Goal: Transaction & Acquisition: Book appointment/travel/reservation

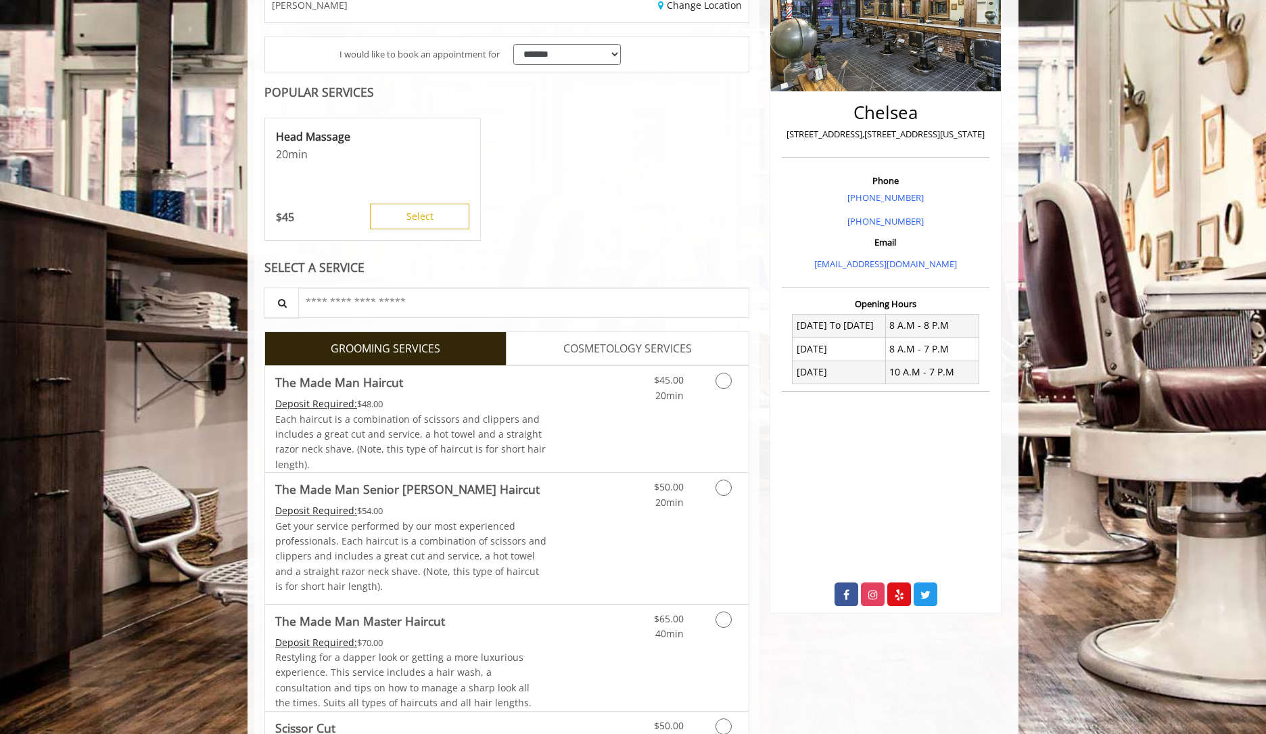
scroll to position [258, 0]
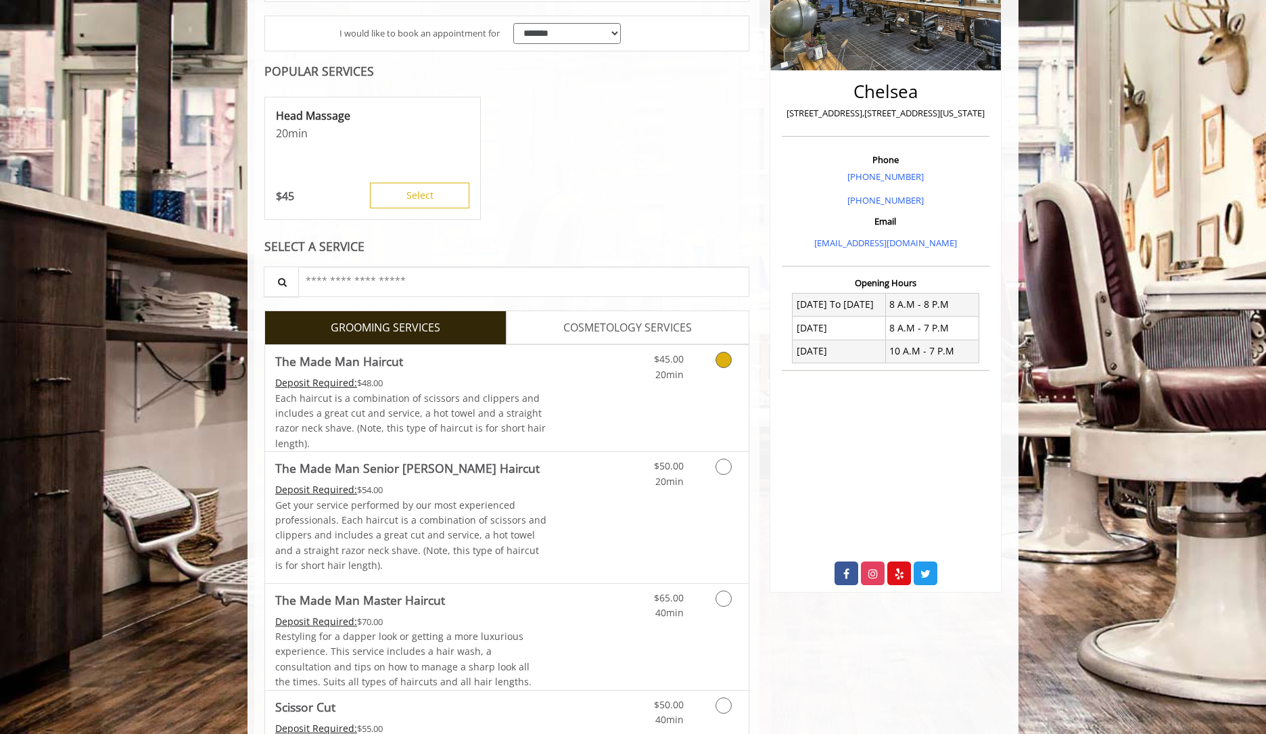
click at [725, 359] on icon "Grooming services" at bounding box center [724, 360] width 16 height 16
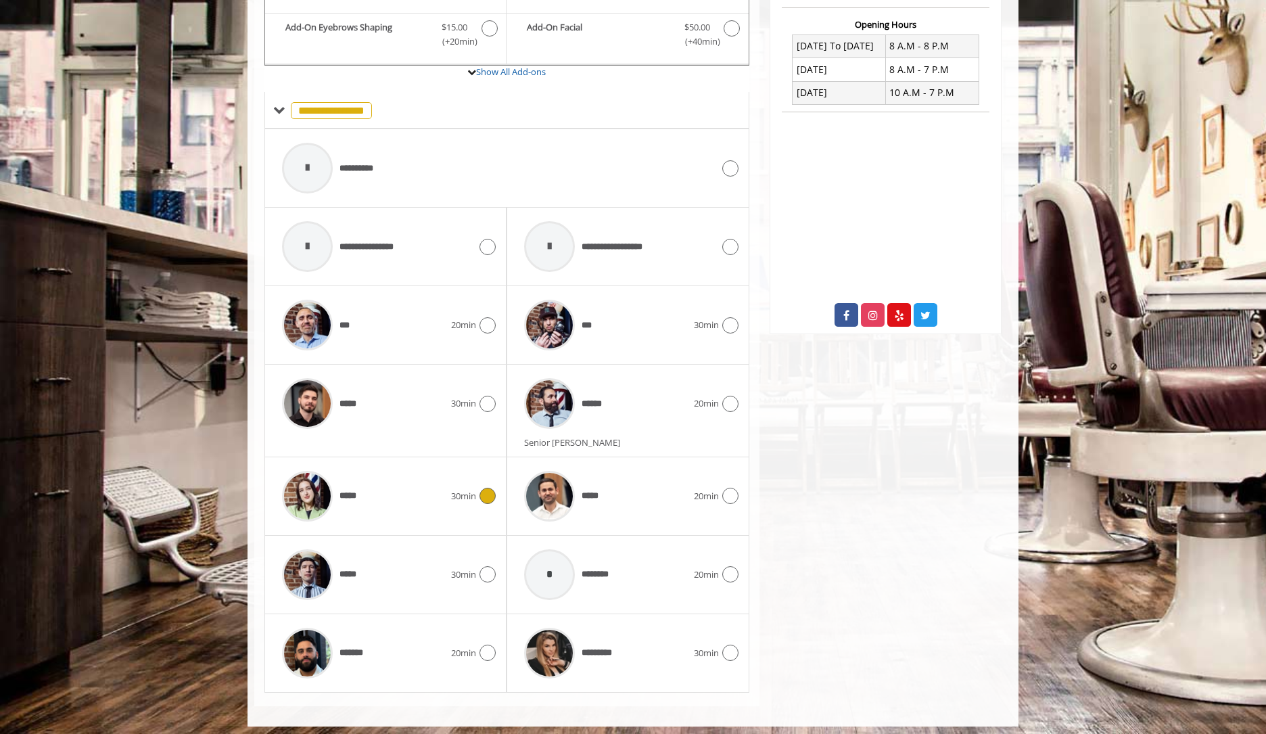
scroll to position [516, 0]
click at [490, 570] on icon at bounding box center [488, 575] width 16 height 16
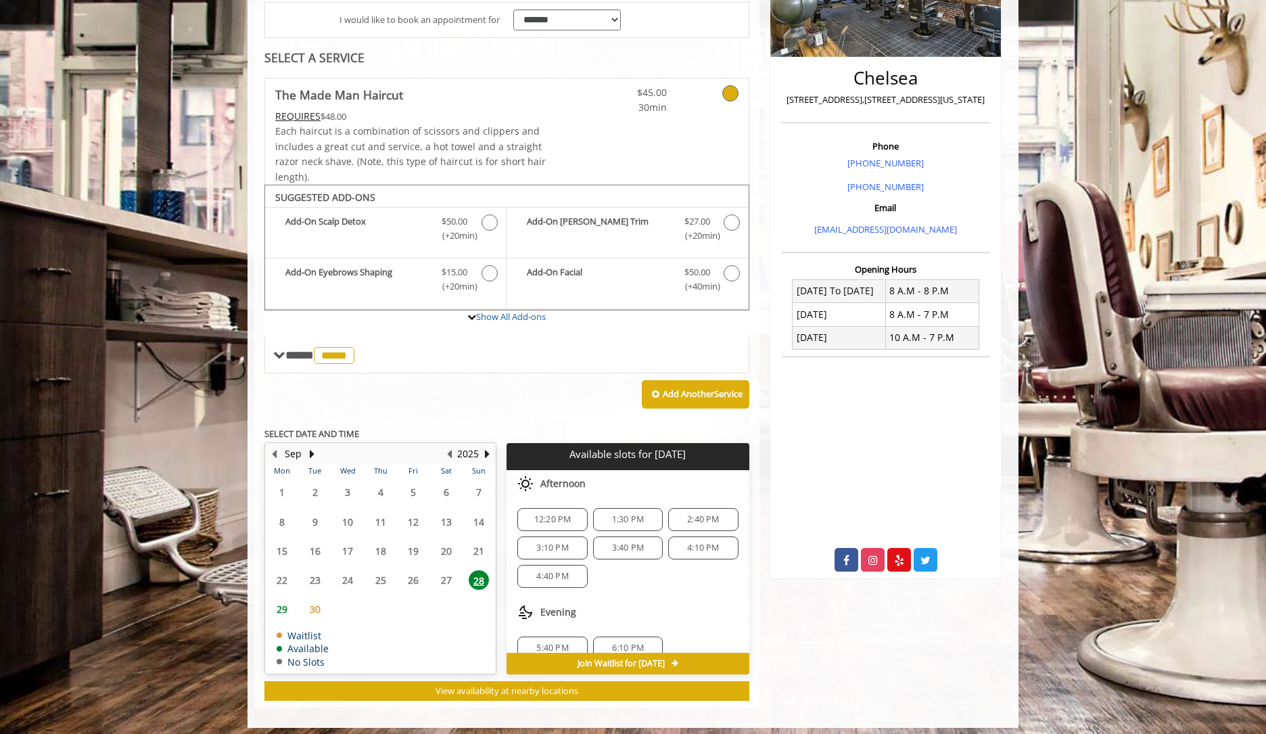
scroll to position [5, 0]
click at [549, 570] on span "4:40 PM" at bounding box center [552, 571] width 32 height 11
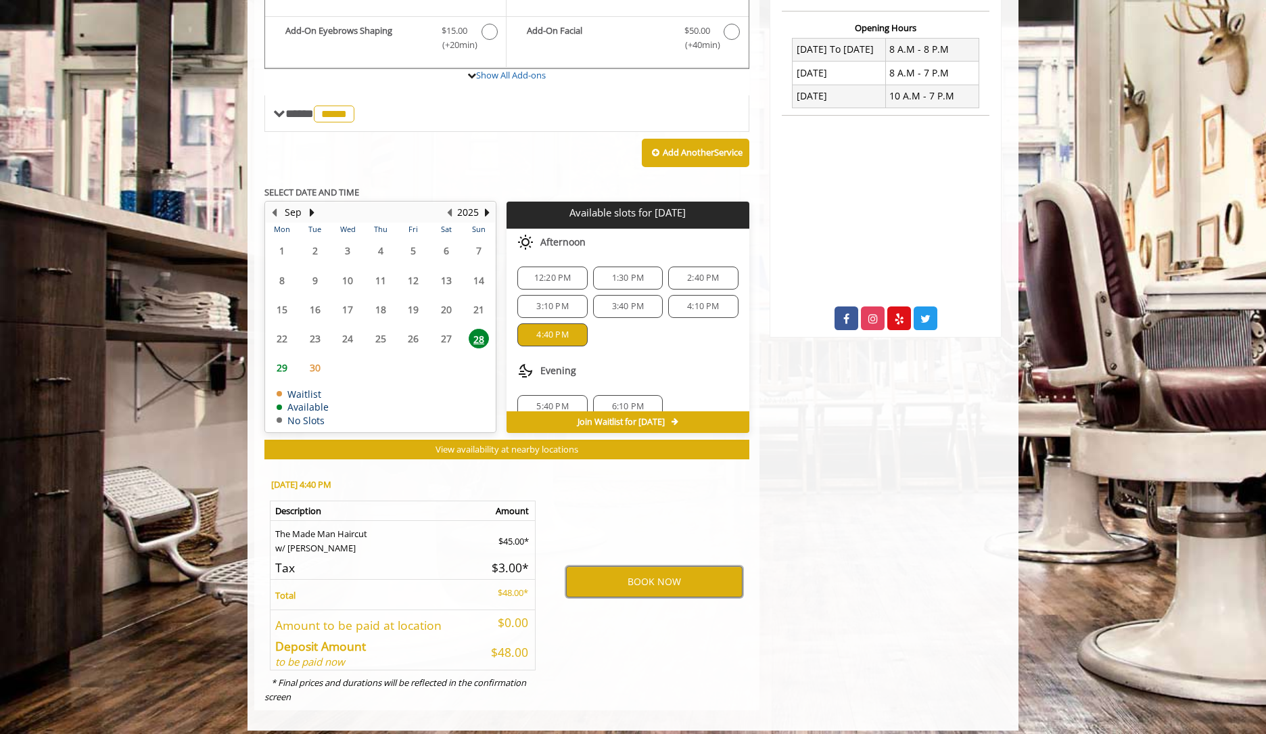
scroll to position [513, 0]
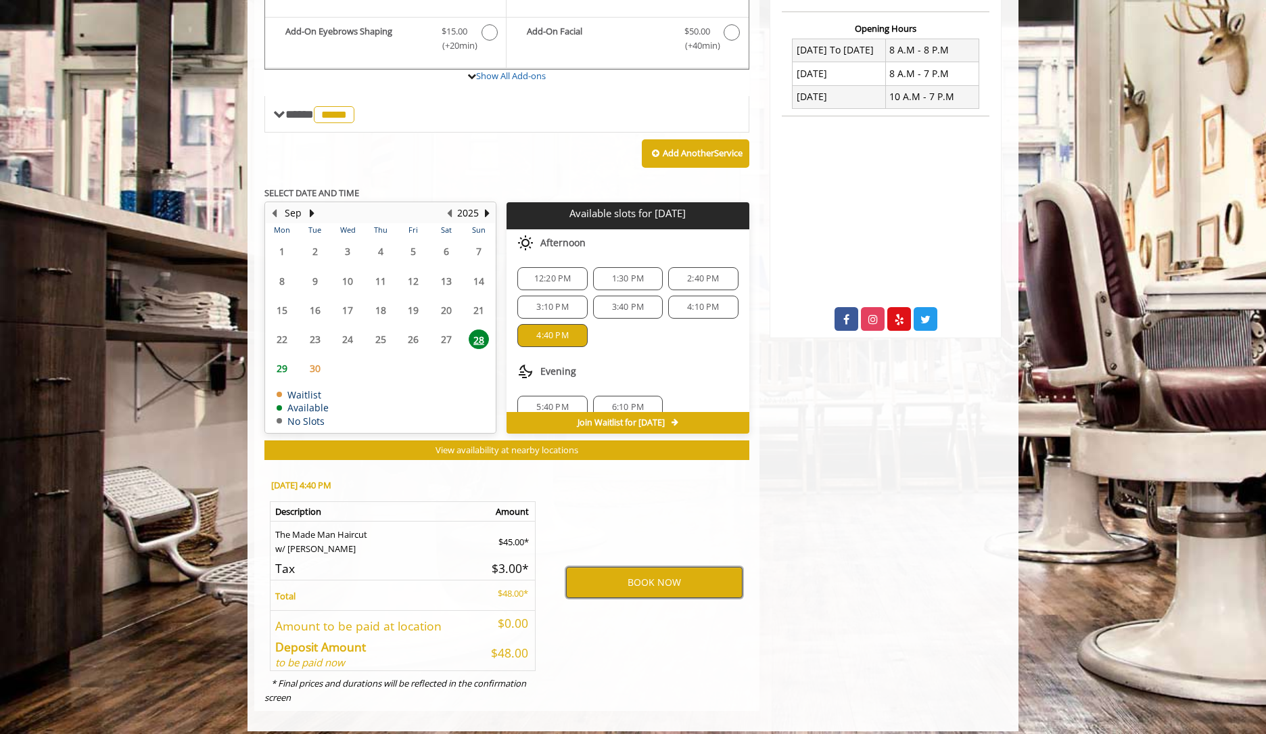
click at [647, 578] on button "BOOK NOW" at bounding box center [654, 582] width 177 height 31
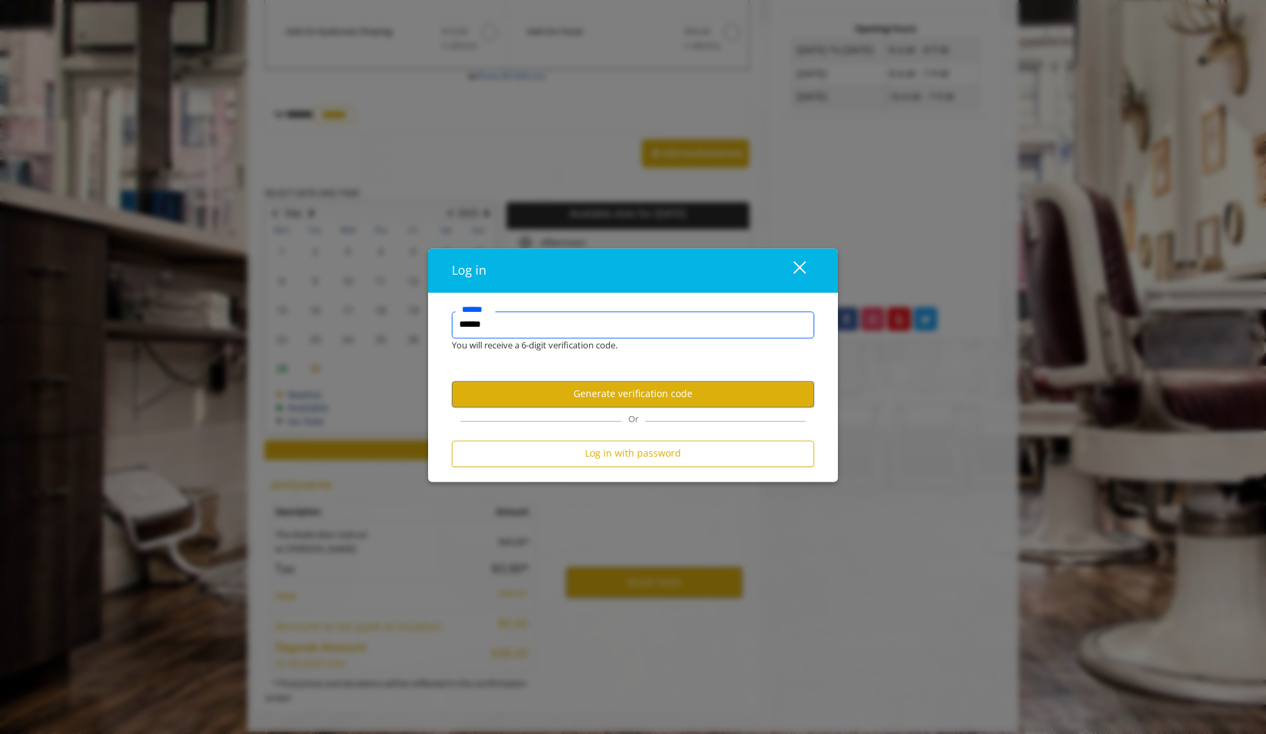
type input "******"
click at [808, 269] on button "close" at bounding box center [791, 270] width 46 height 28
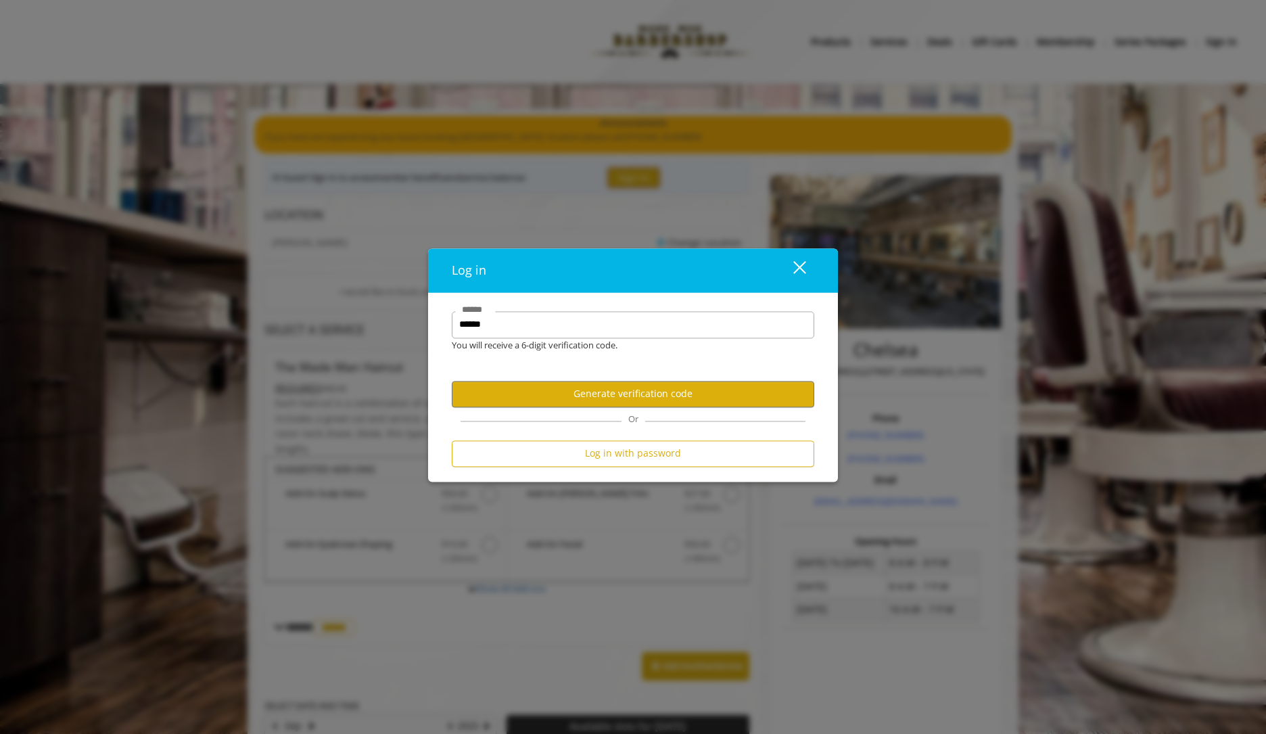
scroll to position [0, 0]
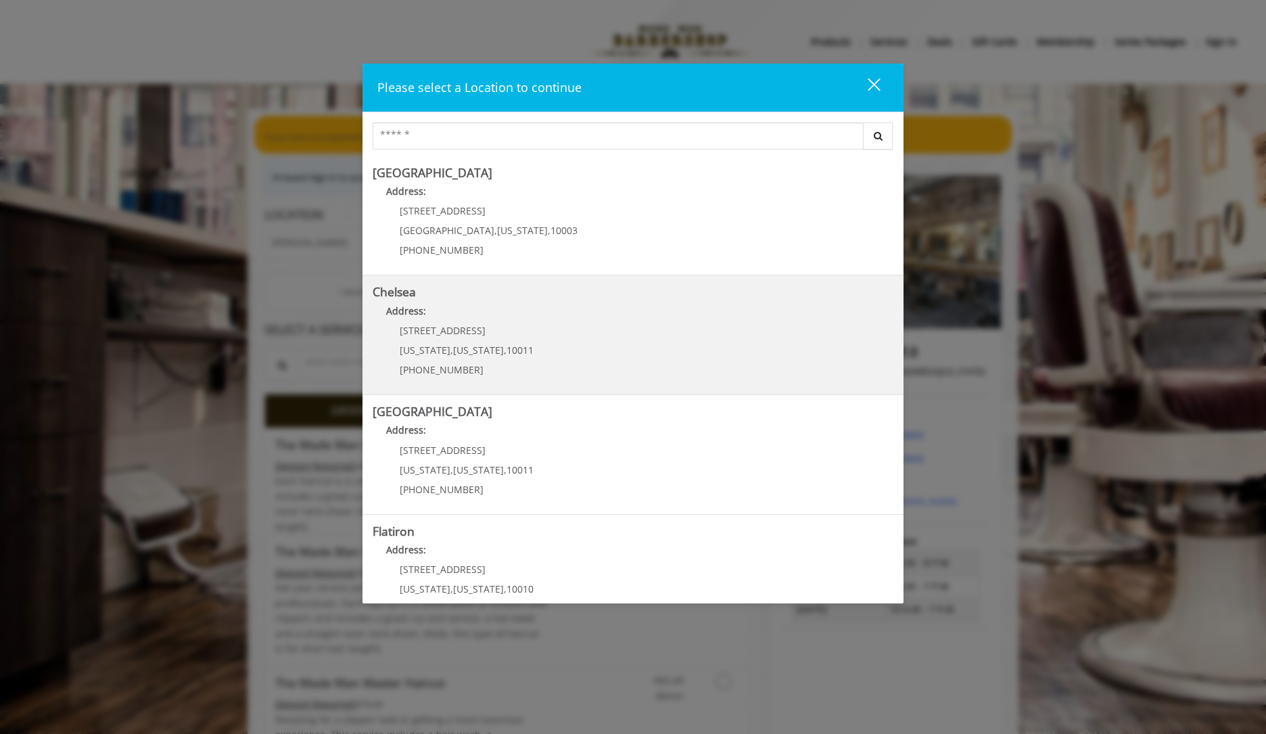
click at [487, 334] on p "169/170 W 23rd St" at bounding box center [467, 330] width 134 height 10
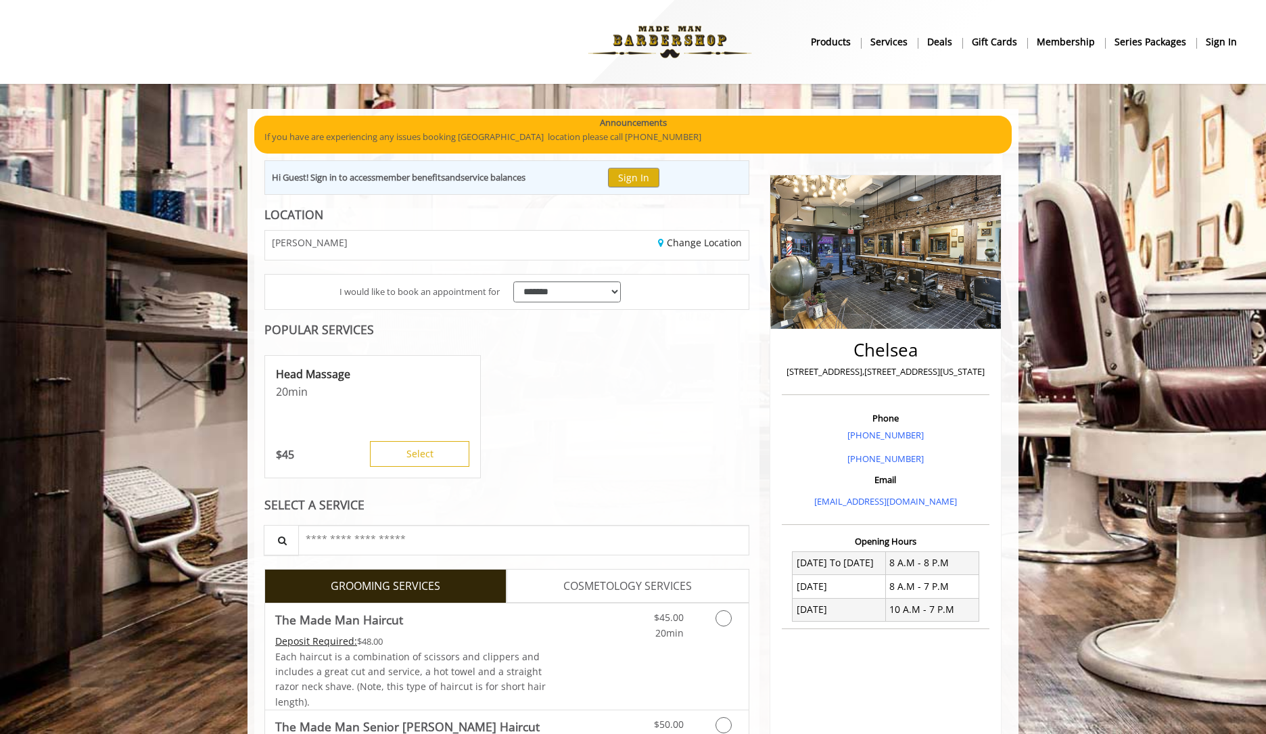
scroll to position [121, 0]
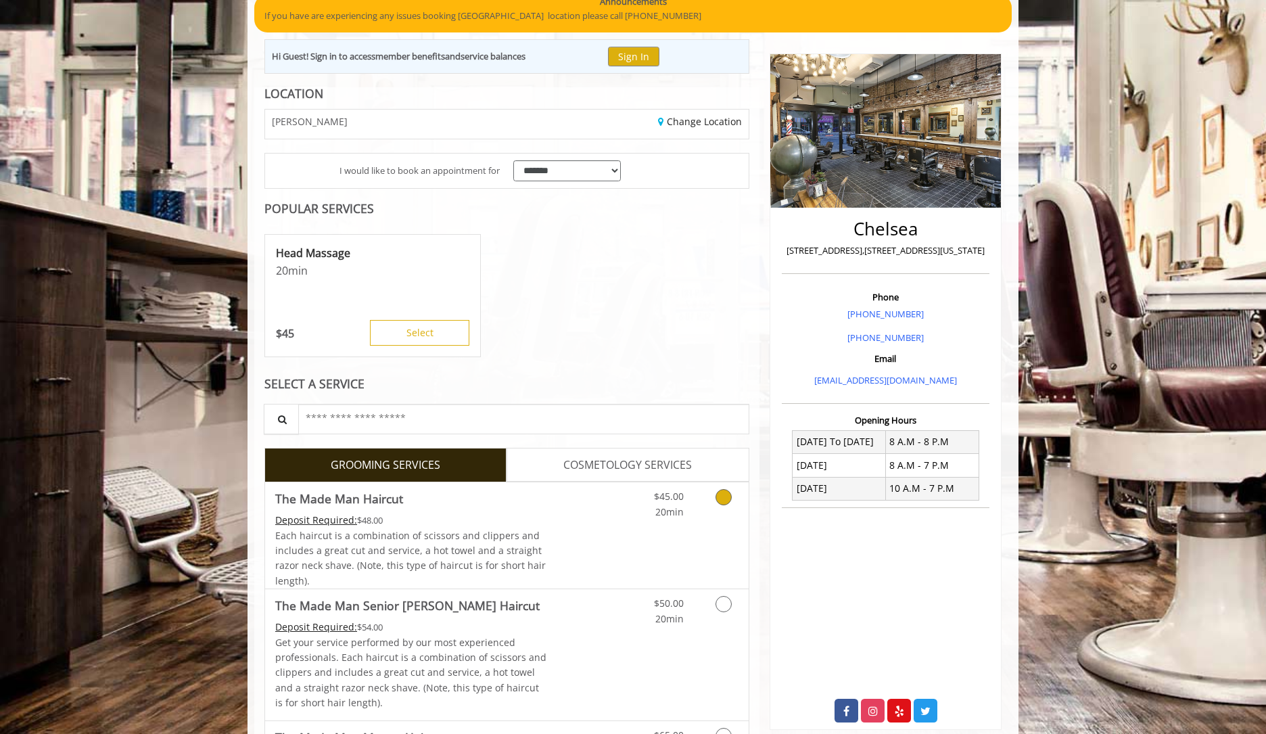
click at [725, 499] on icon "Grooming services" at bounding box center [724, 497] width 16 height 16
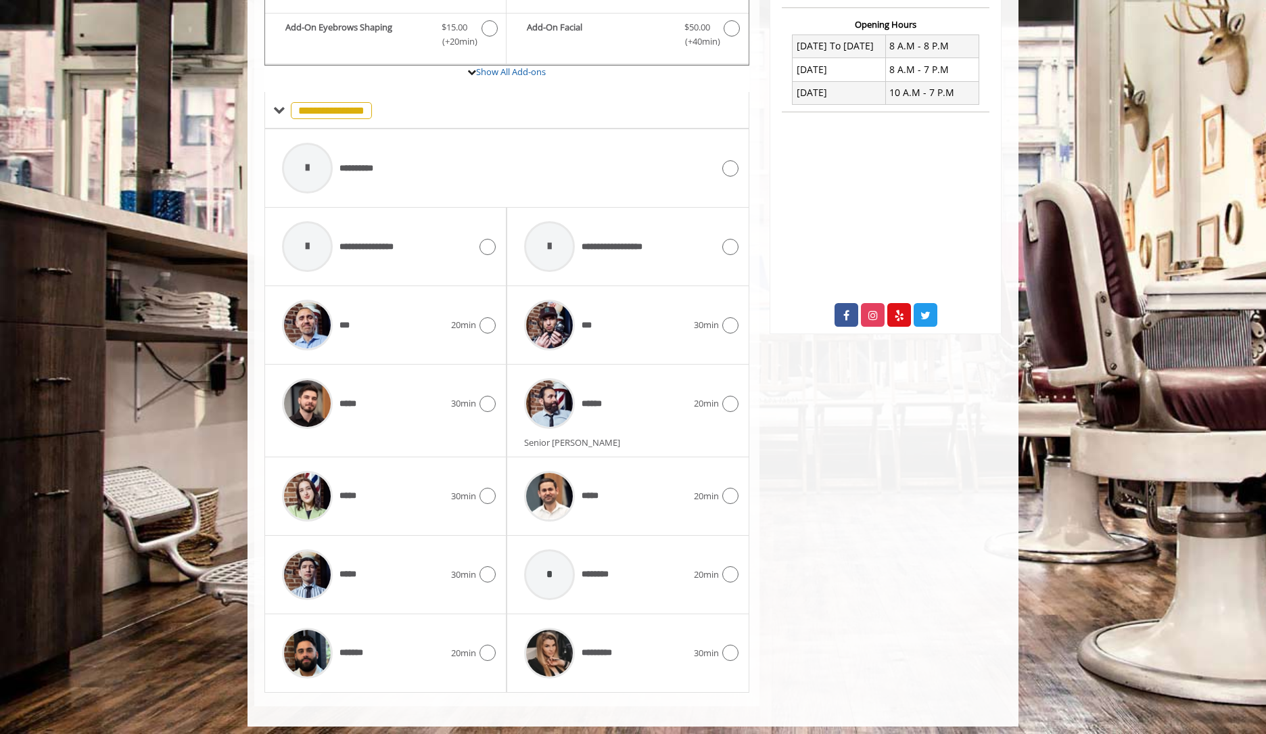
scroll to position [516, 0]
click at [483, 559] on div "***** 30min" at bounding box center [385, 575] width 221 height 64
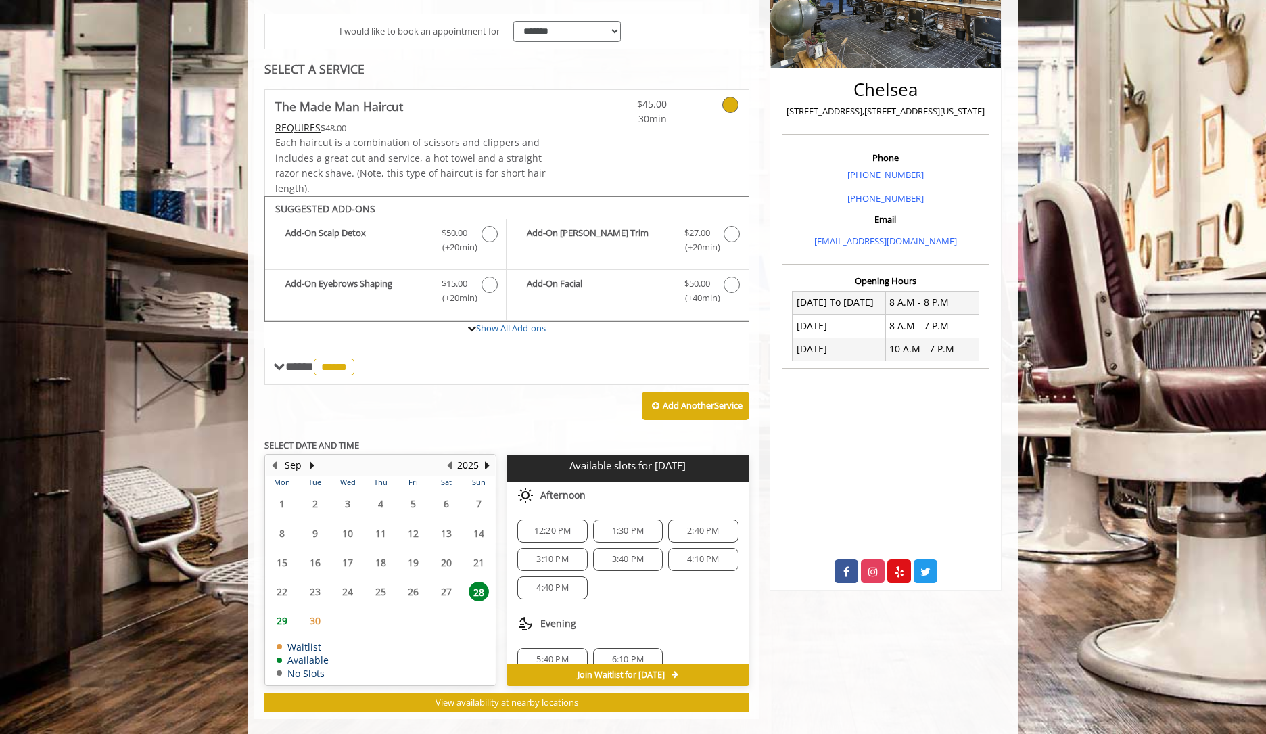
scroll to position [272, 0]
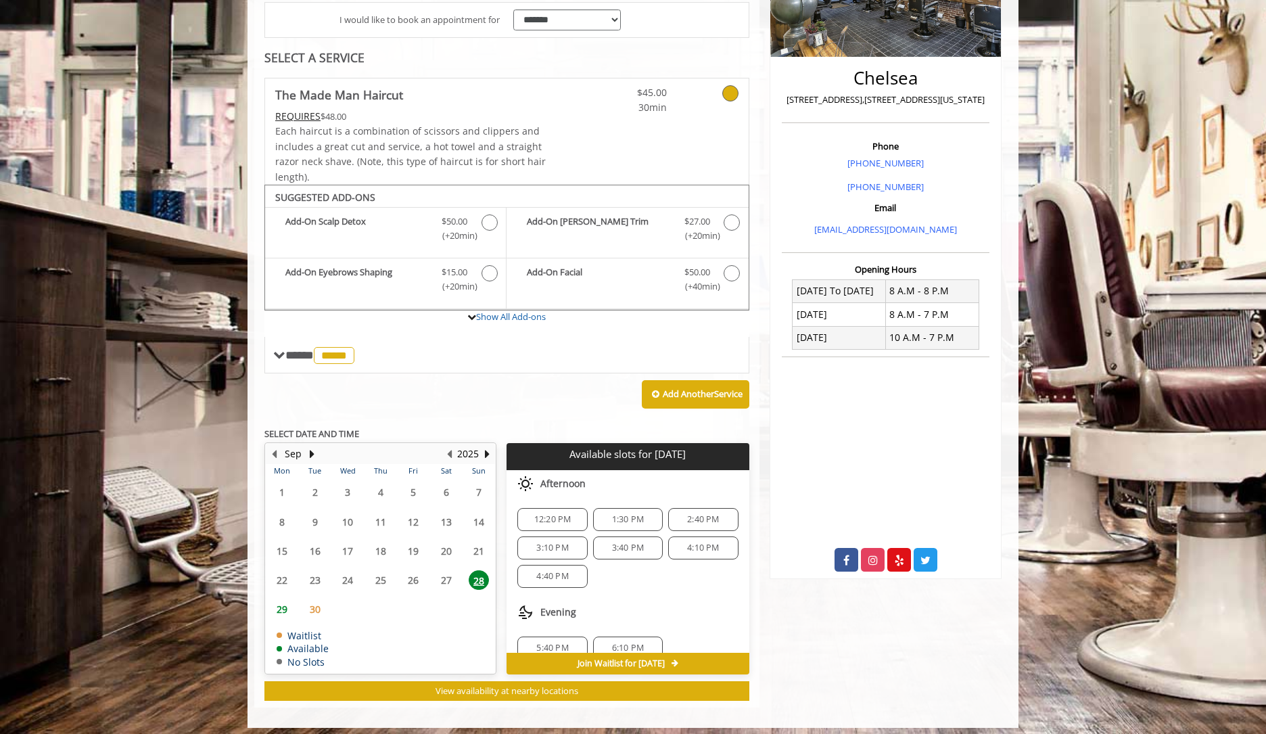
click at [532, 573] on span "4:40 PM" at bounding box center [553, 576] width 58 height 11
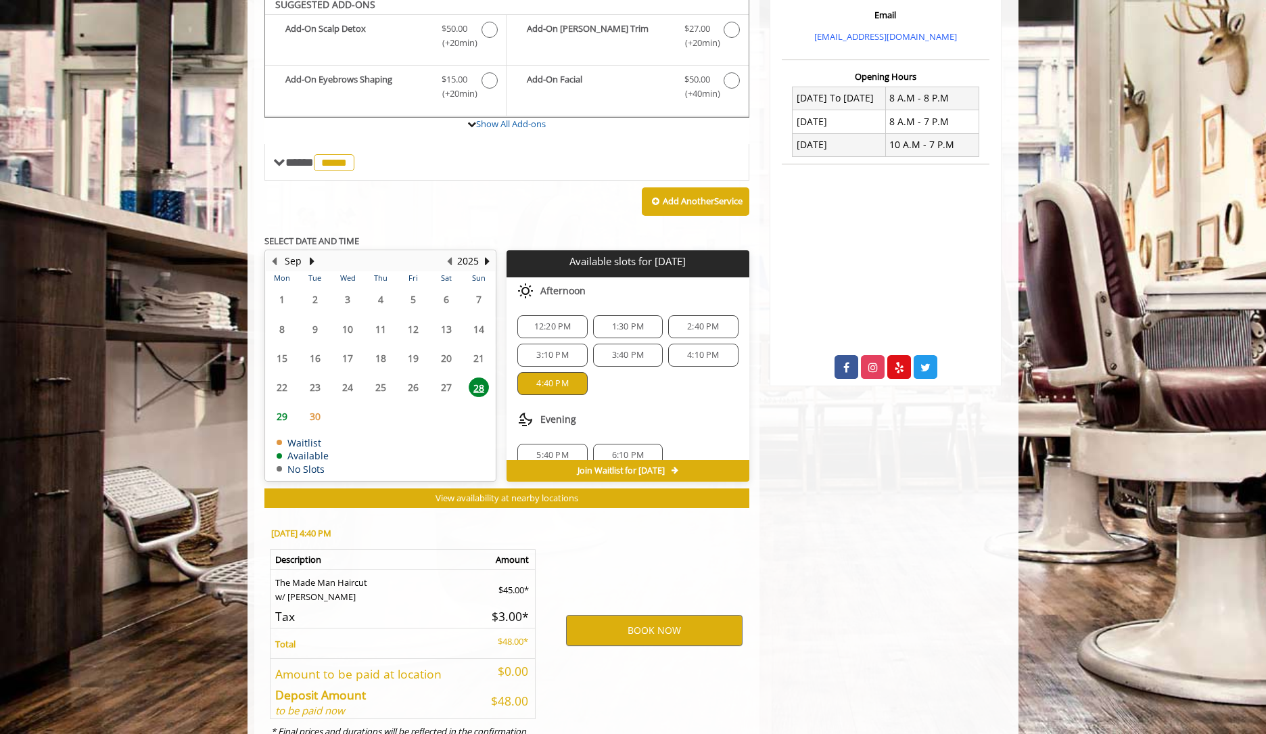
scroll to position [513, 0]
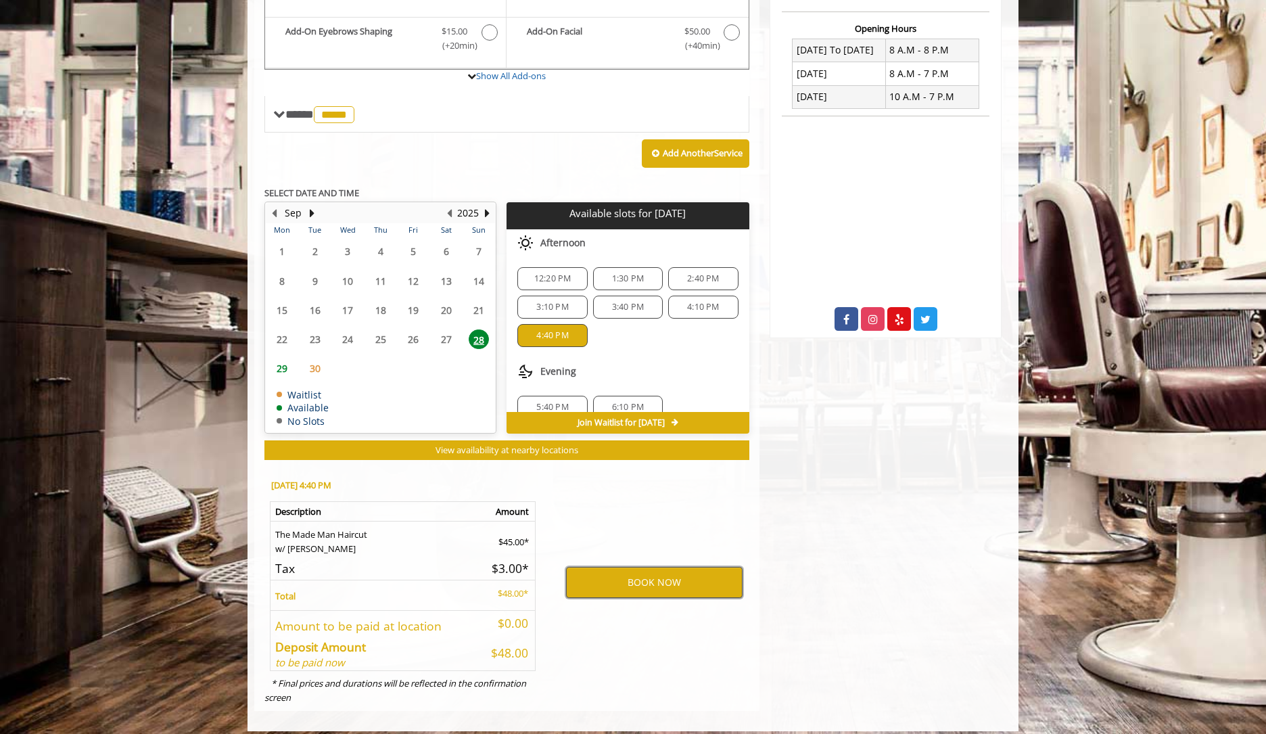
click at [649, 570] on button "BOOK NOW" at bounding box center [654, 582] width 177 height 31
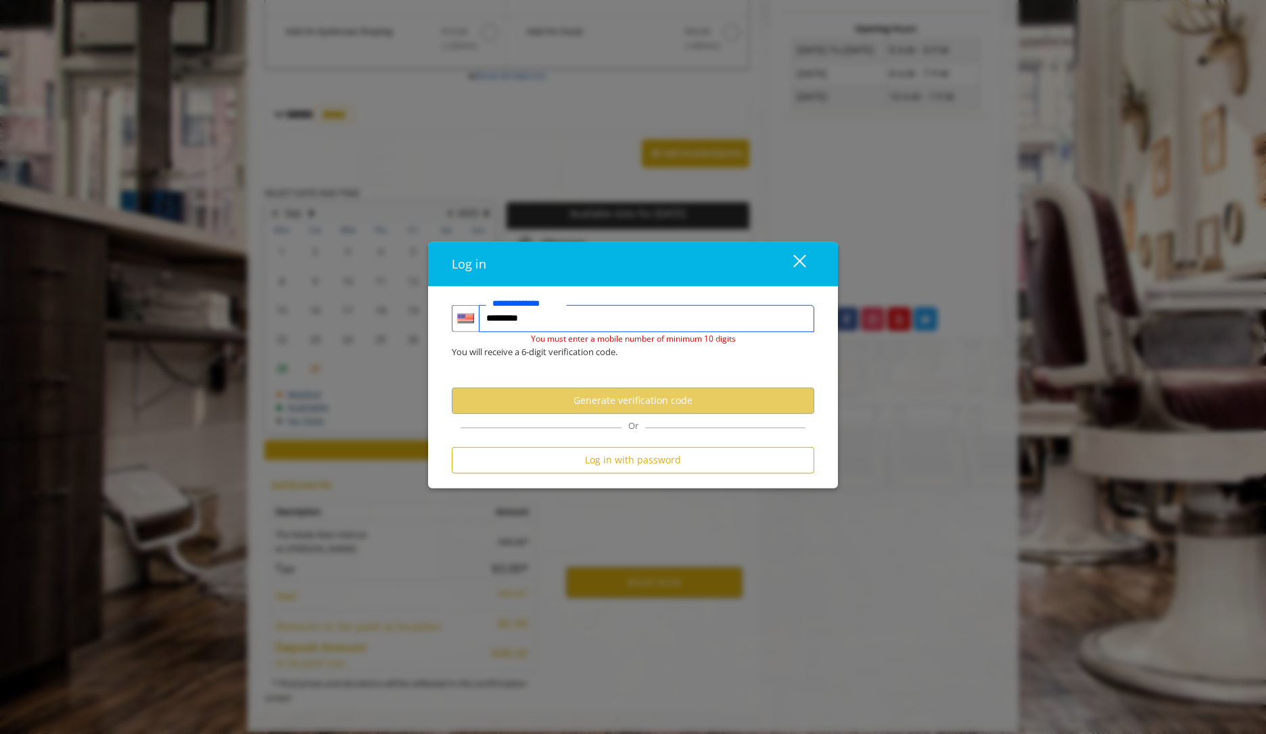
type input "**********"
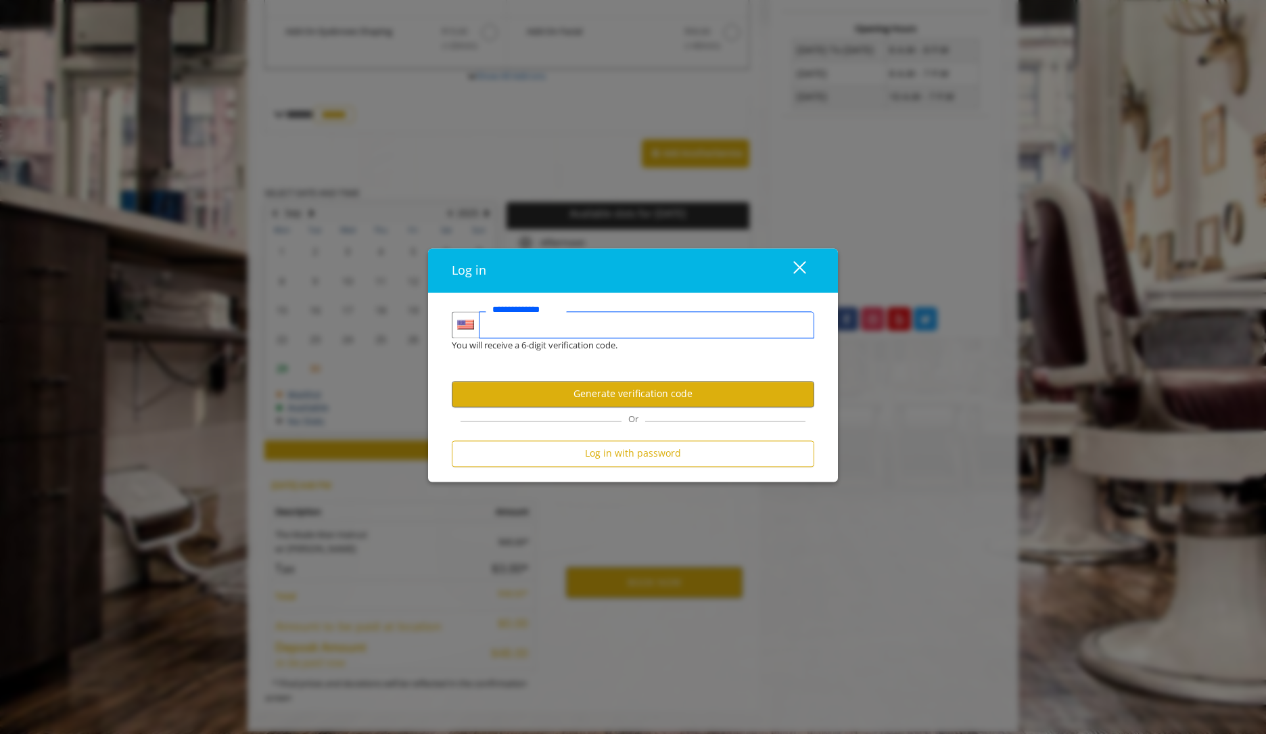
type input "**********"
click at [612, 392] on button "Generate verification code" at bounding box center [633, 394] width 363 height 26
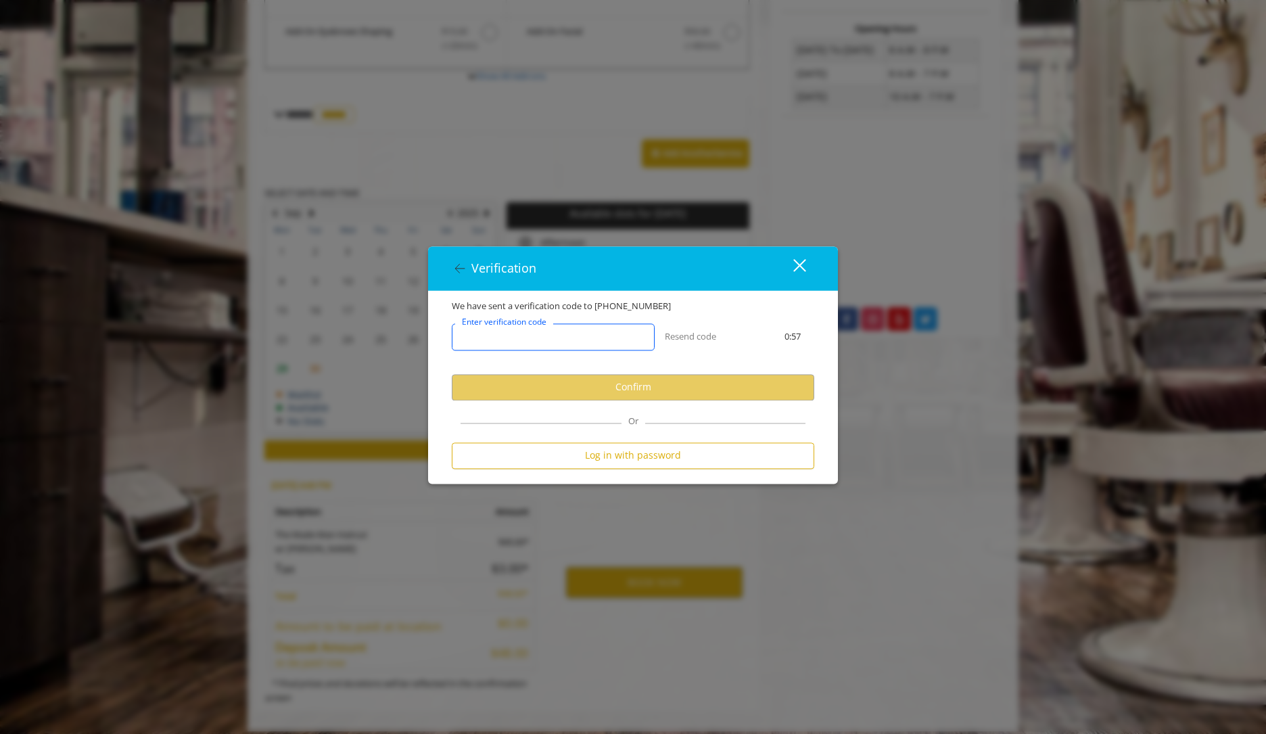
click at [570, 340] on input "Enter verification code" at bounding box center [553, 336] width 203 height 27
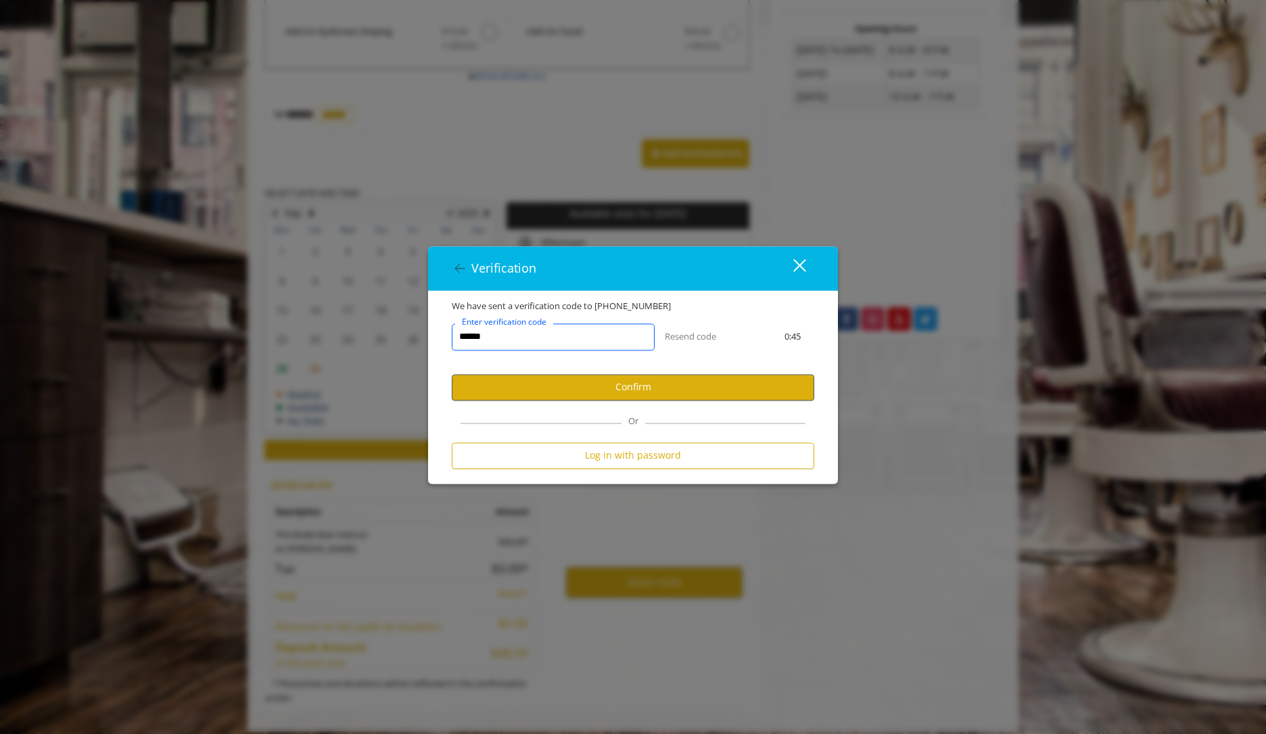
type input "******"
click at [635, 384] on button "Confirm" at bounding box center [633, 387] width 363 height 26
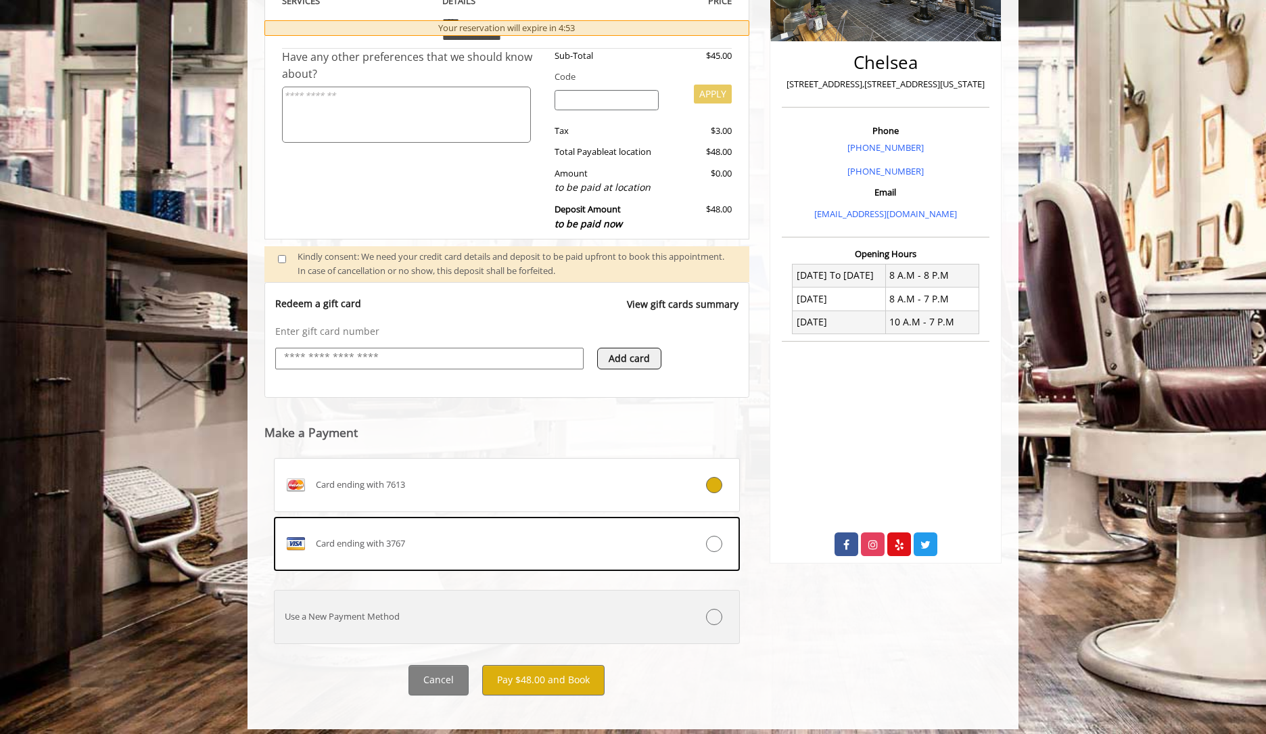
scroll to position [287, 0]
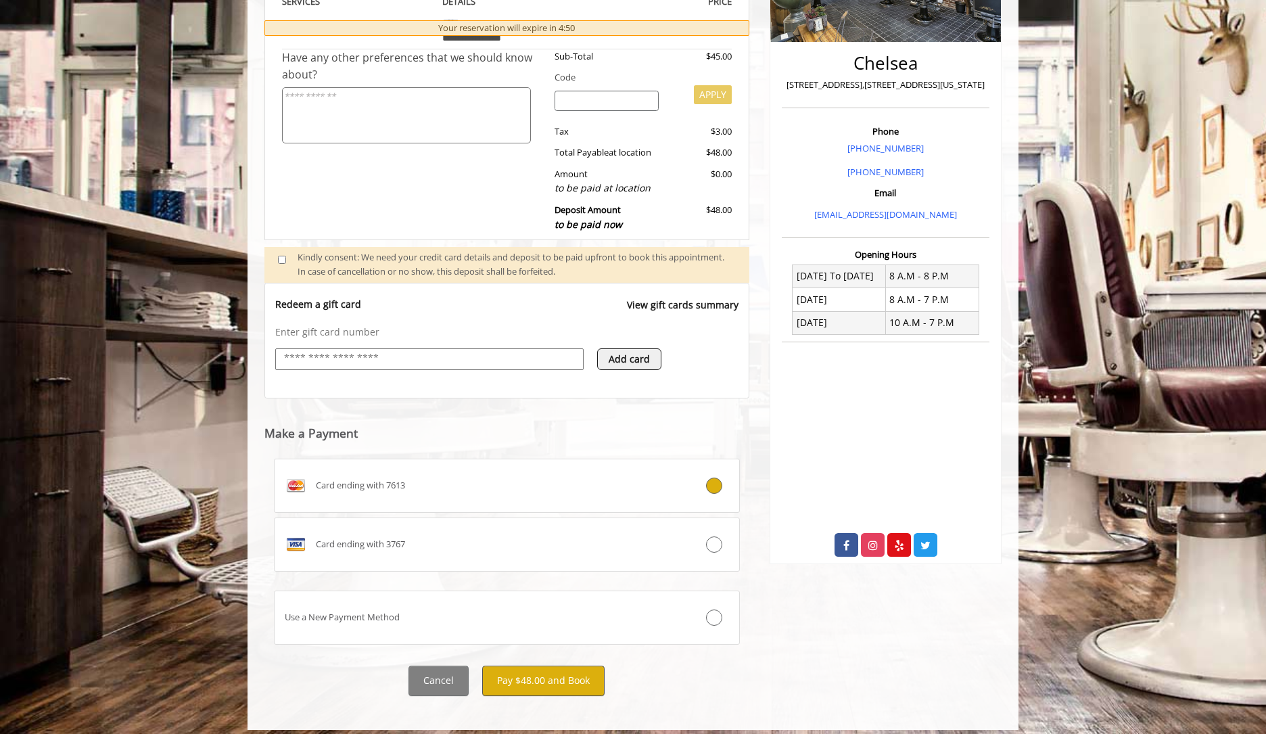
click at [533, 675] on button "Pay $48.00 and Book" at bounding box center [543, 681] width 122 height 30
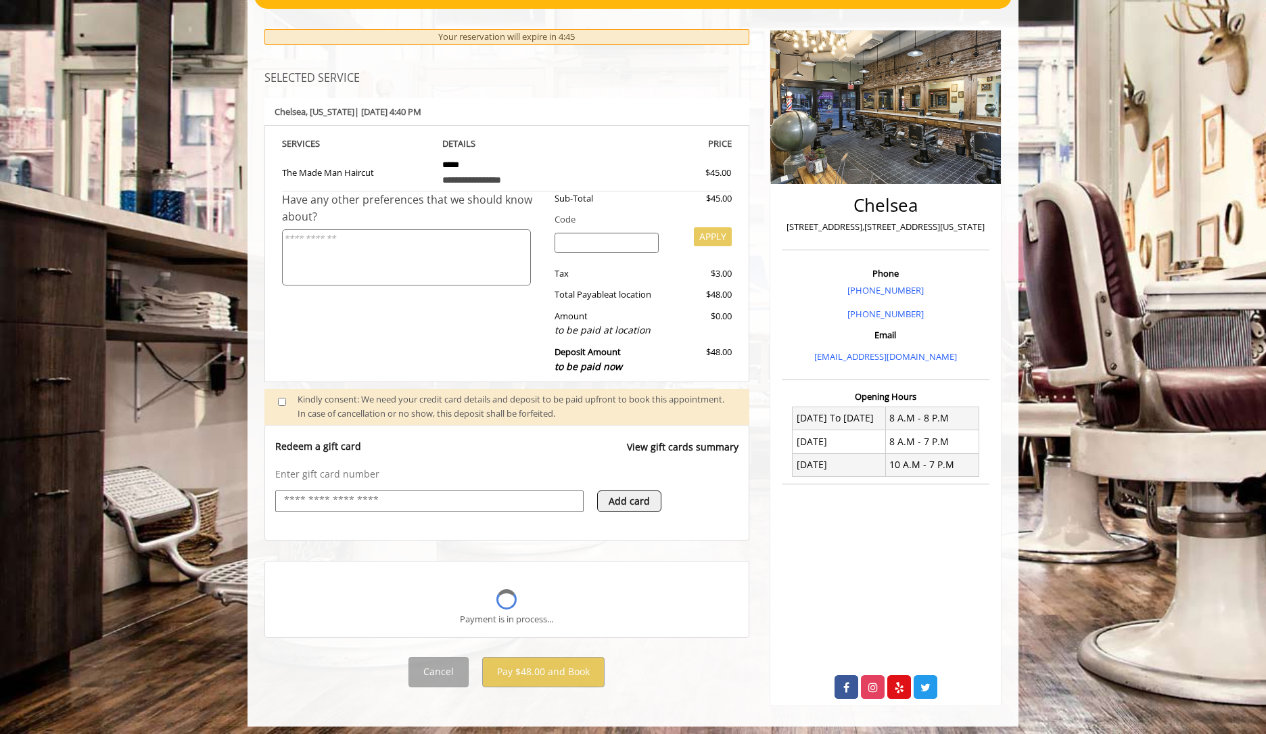
scroll to position [178, 0]
